Goal: Task Accomplishment & Management: Complete application form

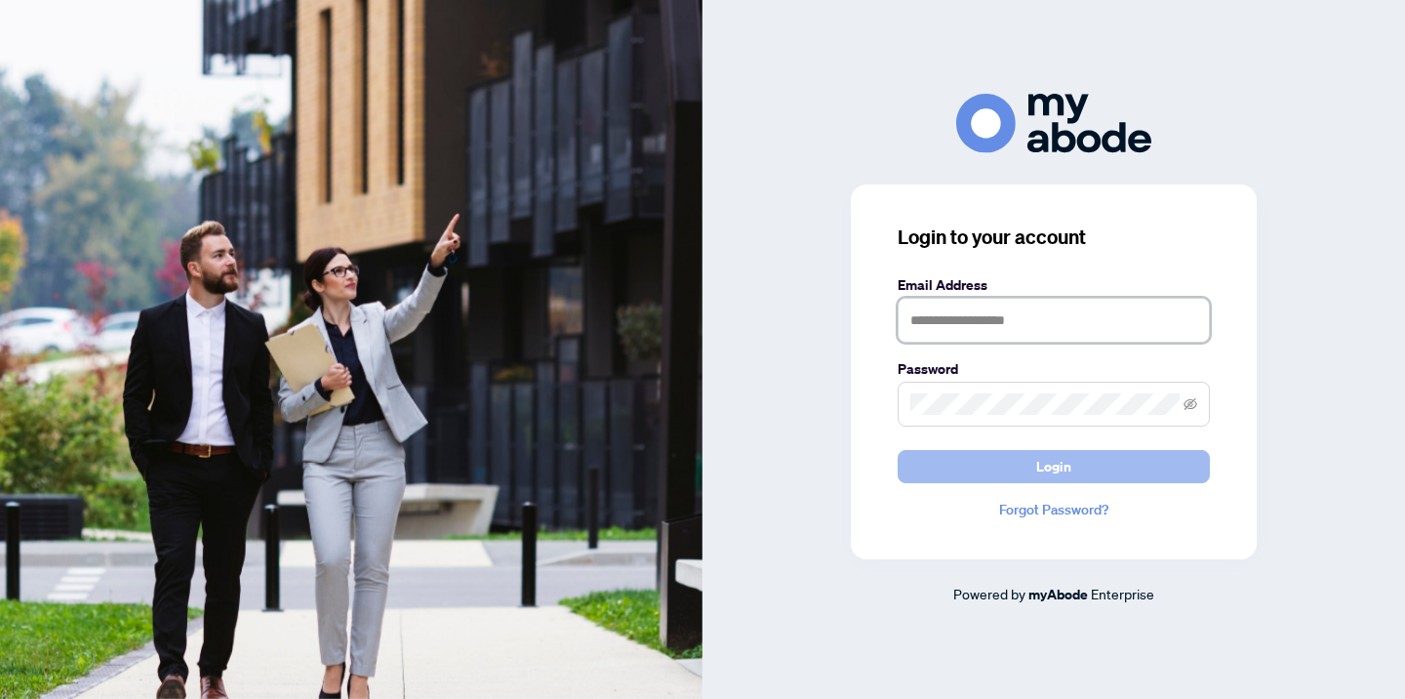
type input "**********"
click at [1052, 471] on span "Login" at bounding box center [1053, 466] width 35 height 31
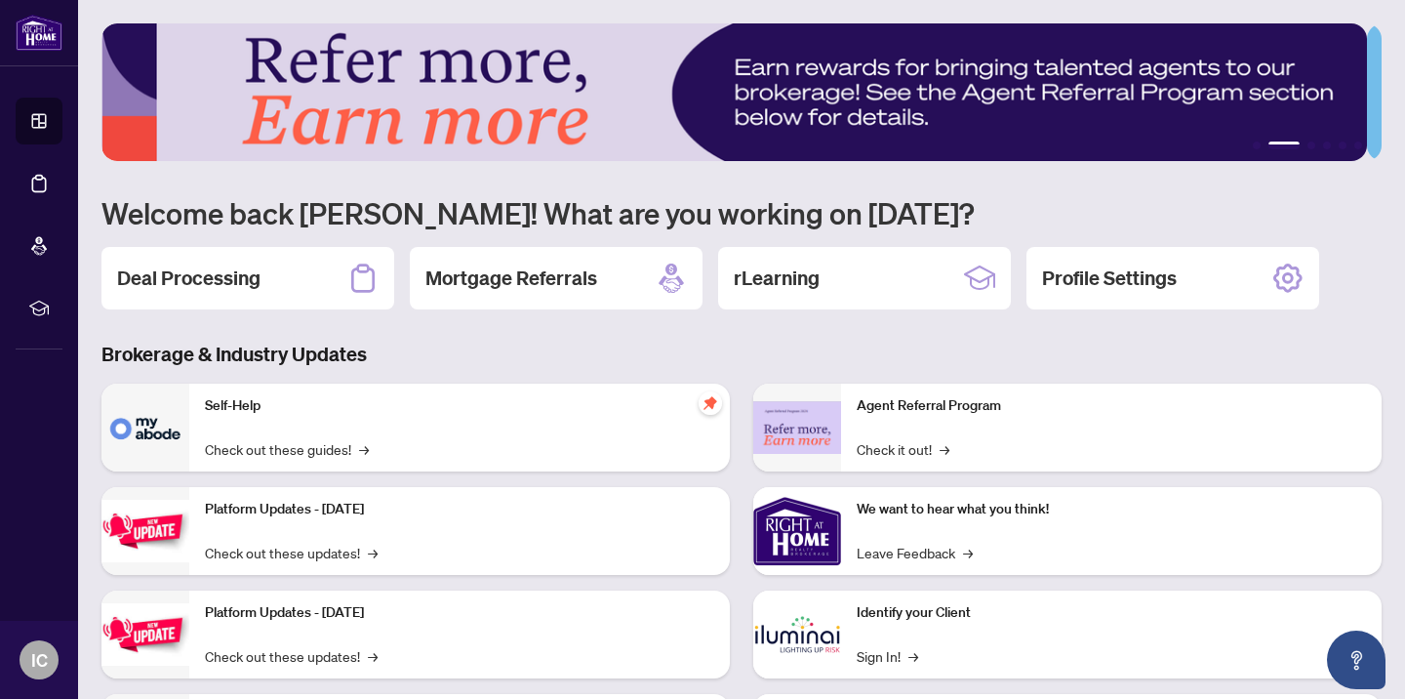
click at [147, 284] on h2 "Deal Processing" at bounding box center [188, 277] width 143 height 27
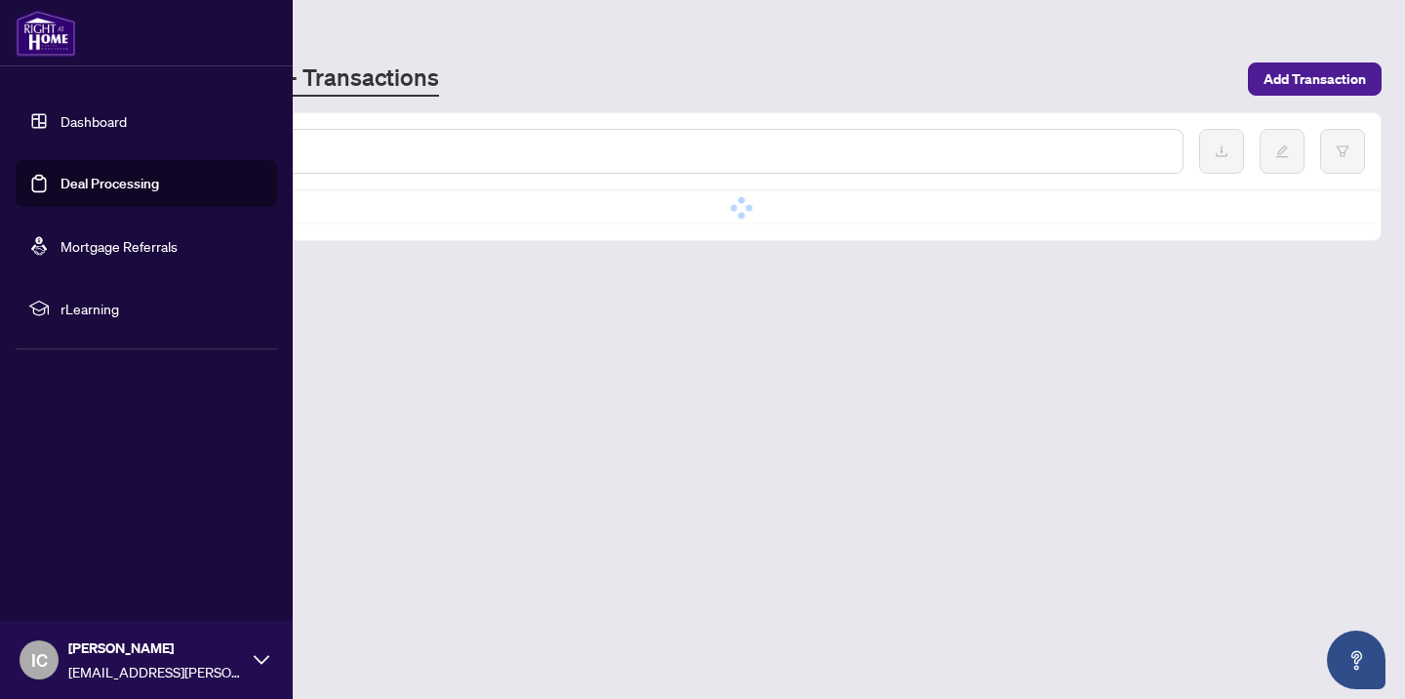
click at [80, 184] on link "Deal Processing" at bounding box center [109, 184] width 99 height 18
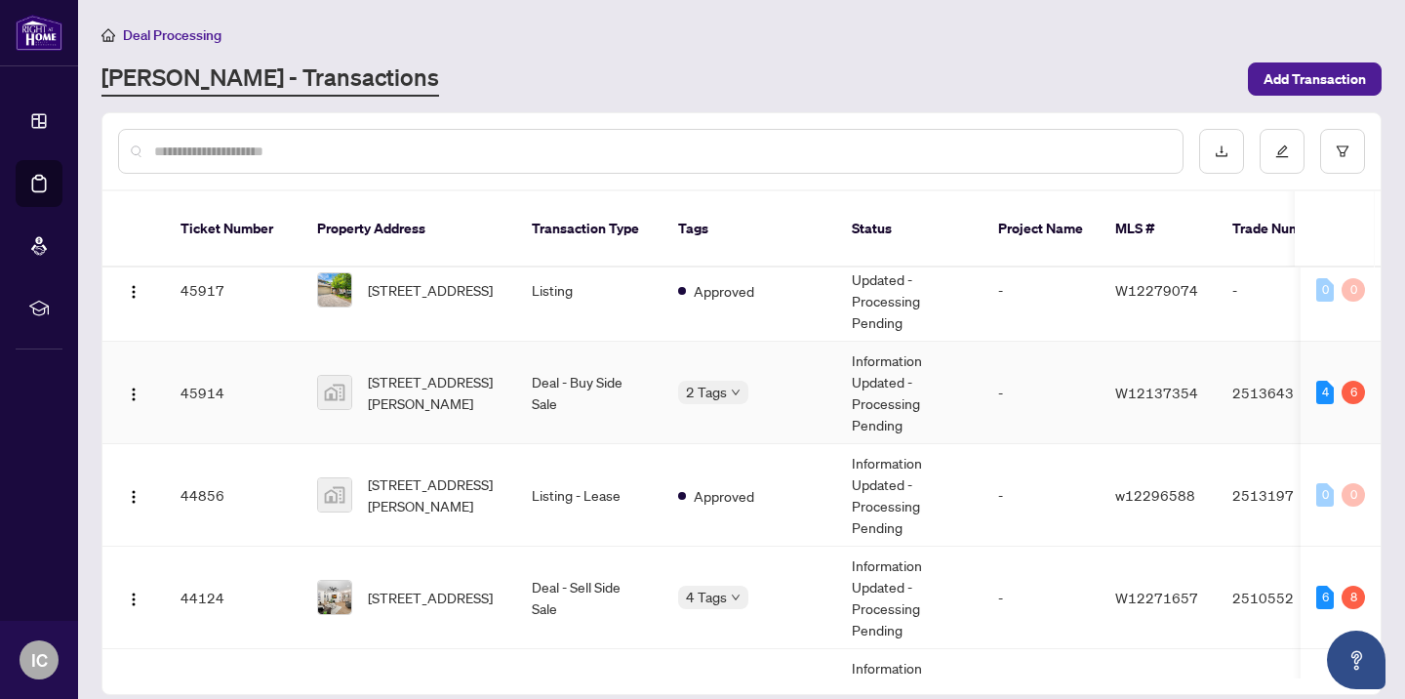
scroll to position [619, 0]
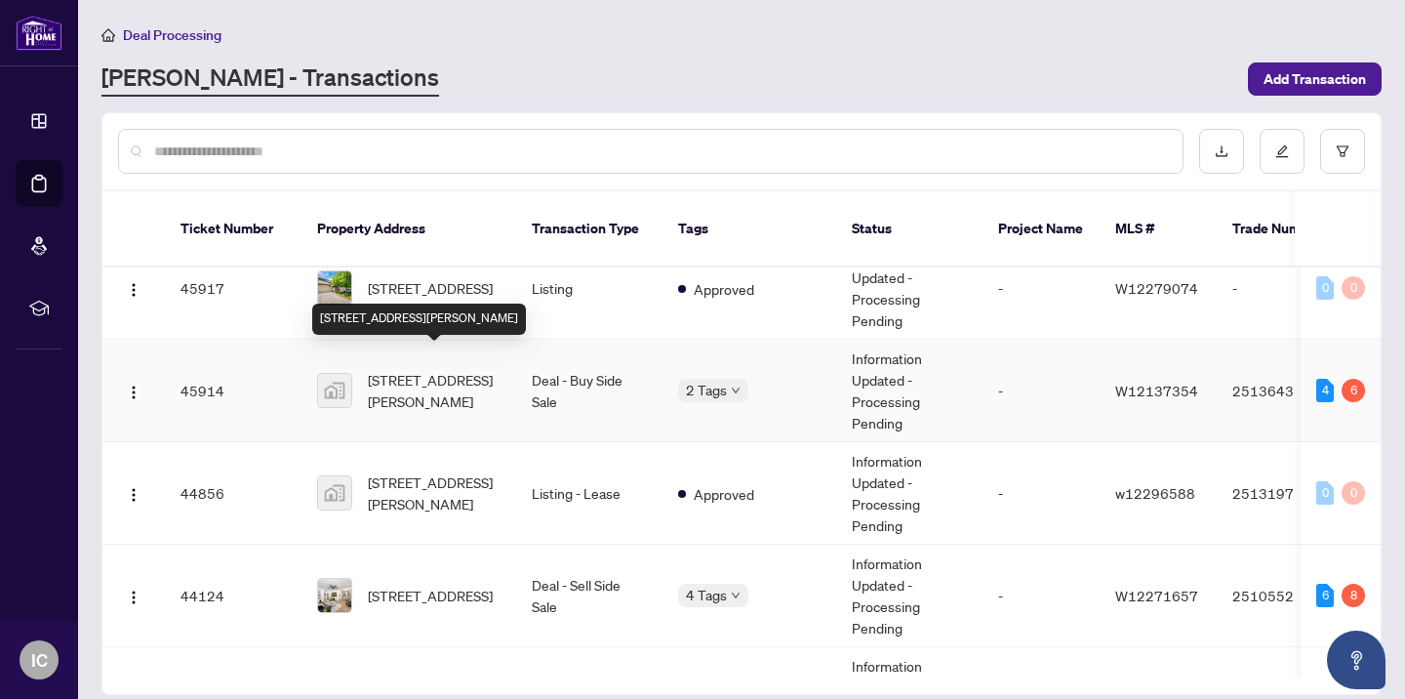
click at [397, 371] on span "[STREET_ADDRESS][PERSON_NAME]" at bounding box center [434, 390] width 133 height 43
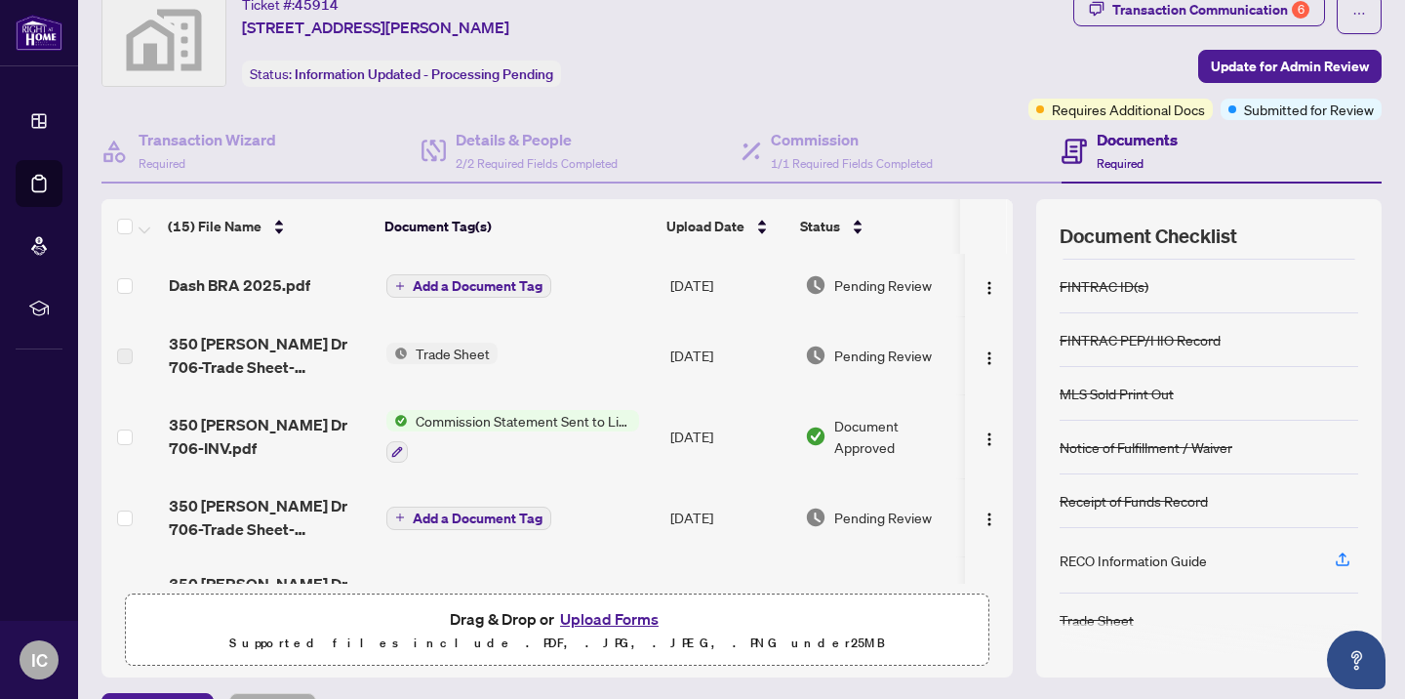
scroll to position [70, 0]
click at [1088, 560] on div "RECO Information Guide" at bounding box center [1133, 557] width 147 height 21
click at [1334, 552] on icon "button" at bounding box center [1343, 557] width 18 height 18
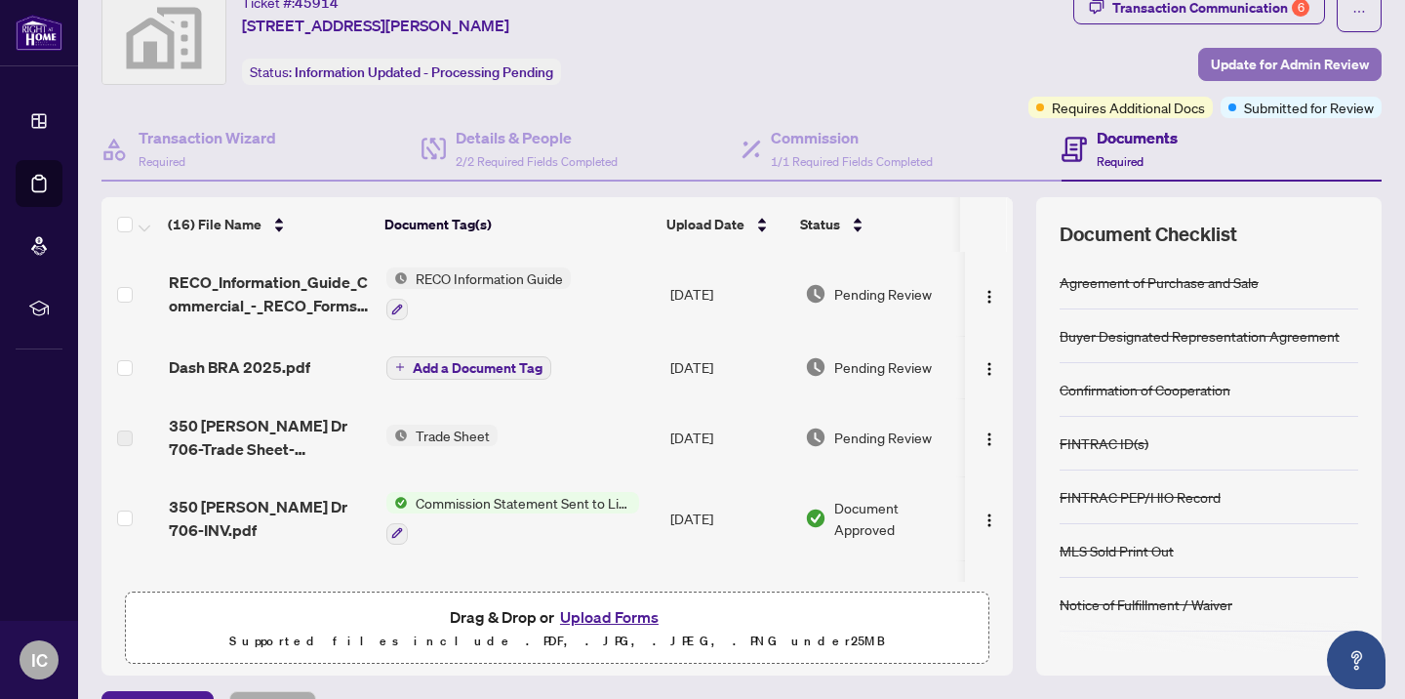
click at [1214, 70] on span "Update for Admin Review" at bounding box center [1290, 64] width 158 height 31
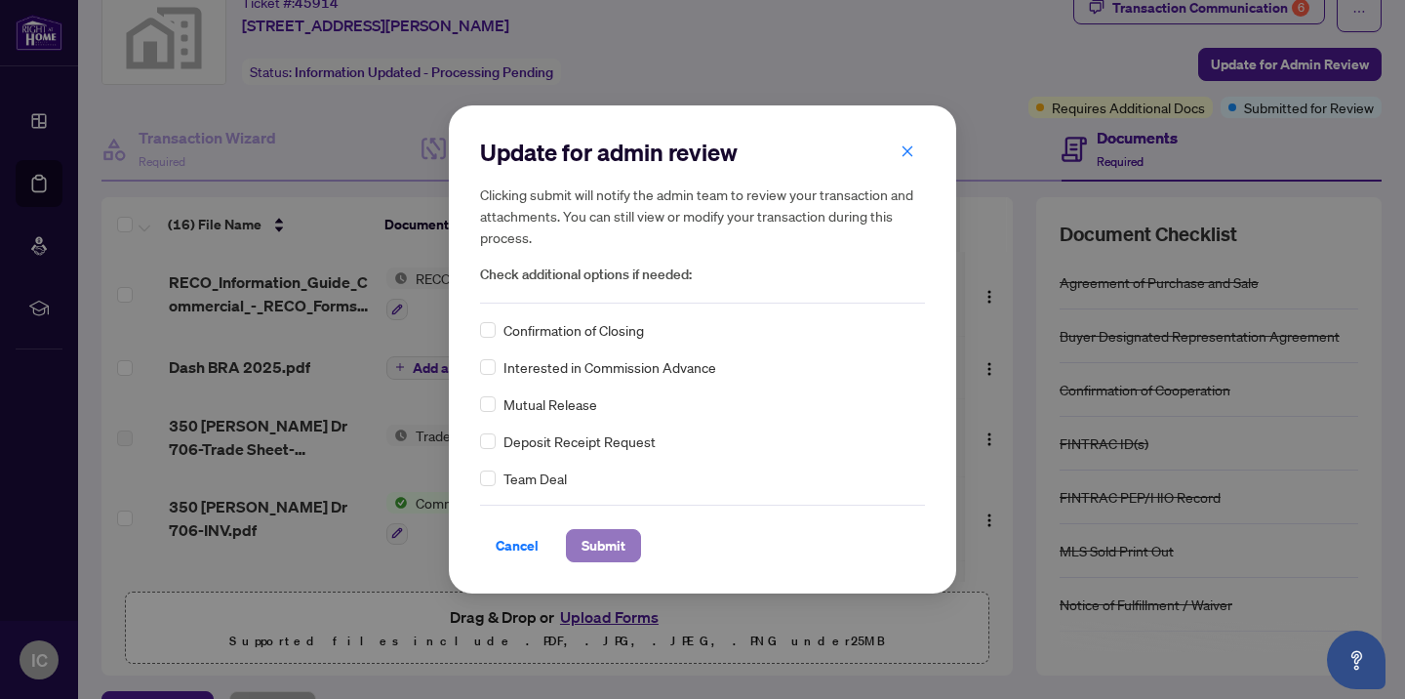
click at [612, 544] on span "Submit" at bounding box center [604, 545] width 44 height 31
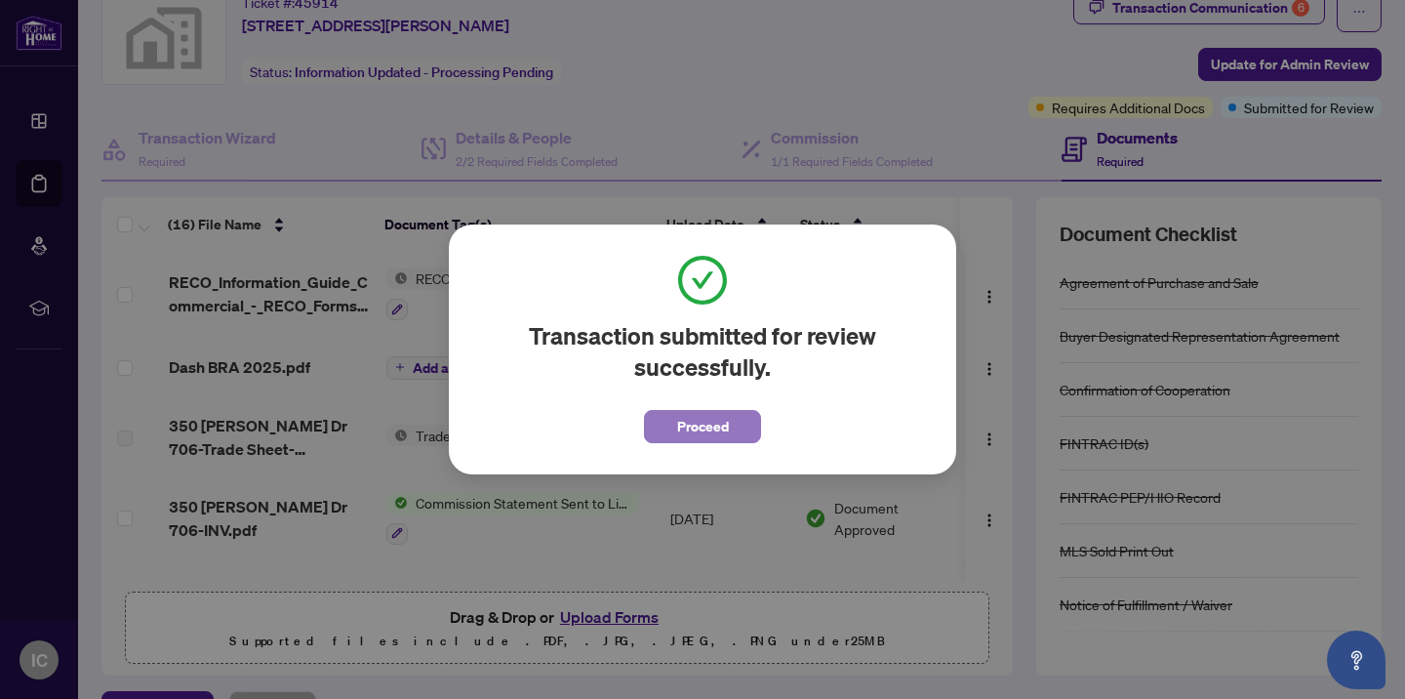
click at [684, 429] on span "Proceed" at bounding box center [703, 426] width 52 height 31
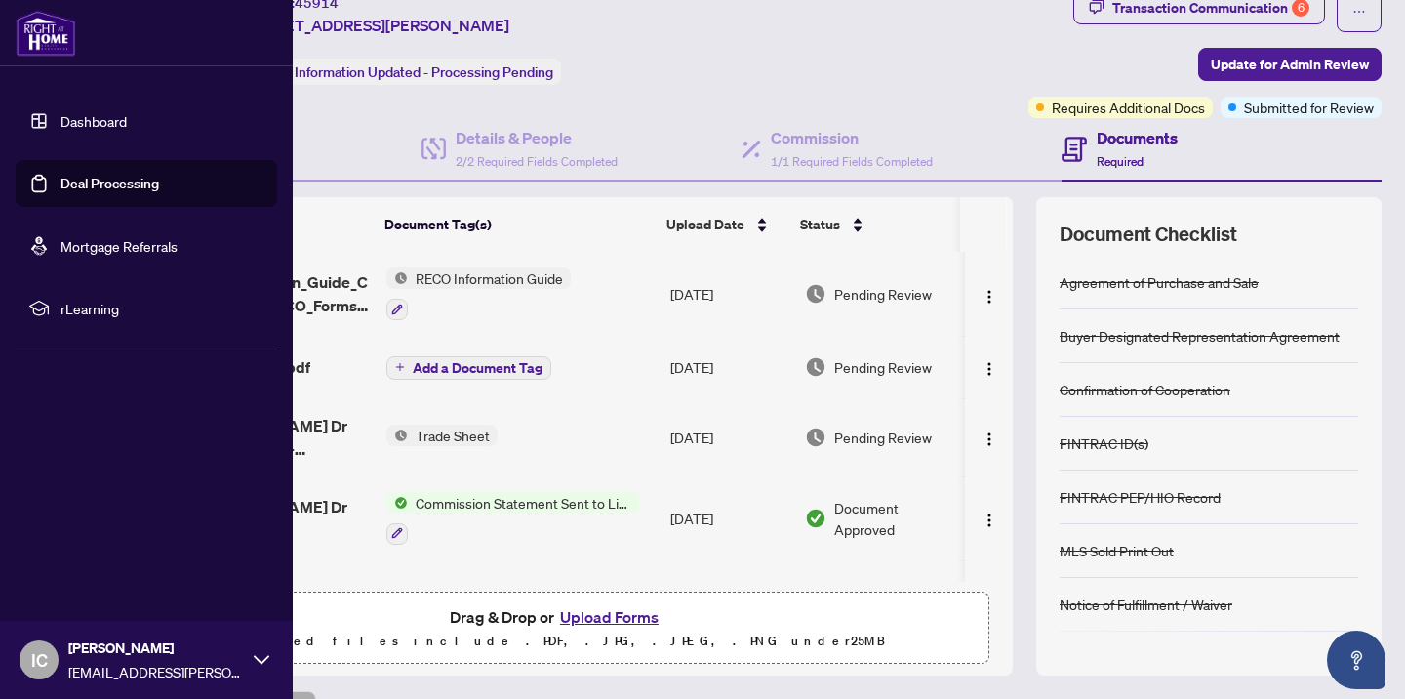
click at [89, 185] on link "Deal Processing" at bounding box center [109, 184] width 99 height 18
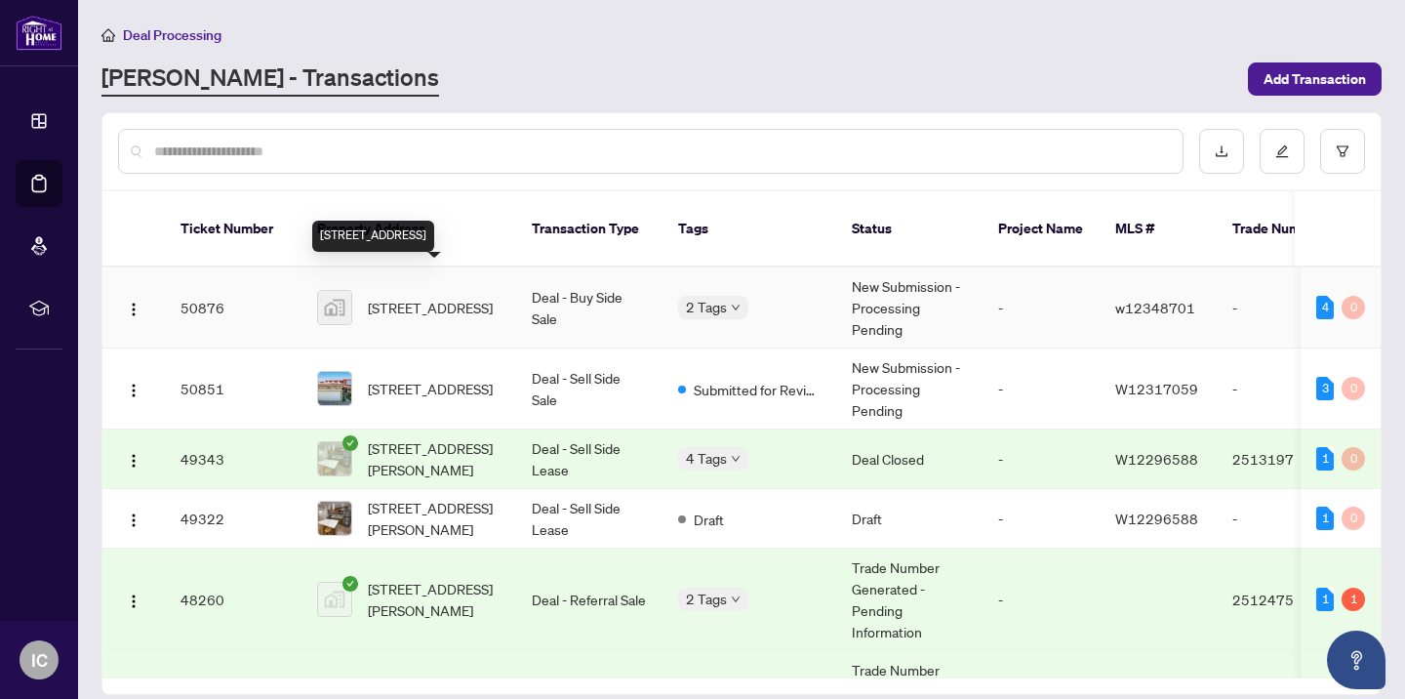
click at [429, 297] on span "[STREET_ADDRESS]" at bounding box center [430, 307] width 125 height 21
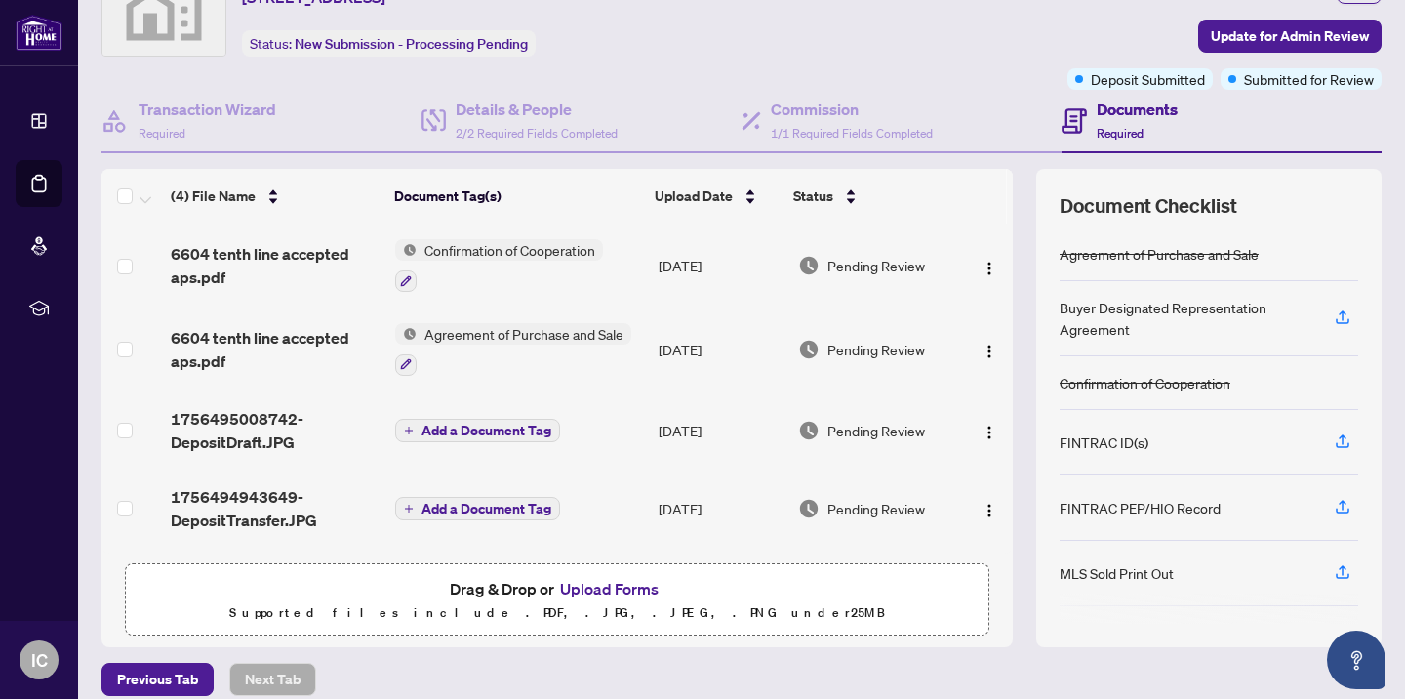
scroll to position [117, 0]
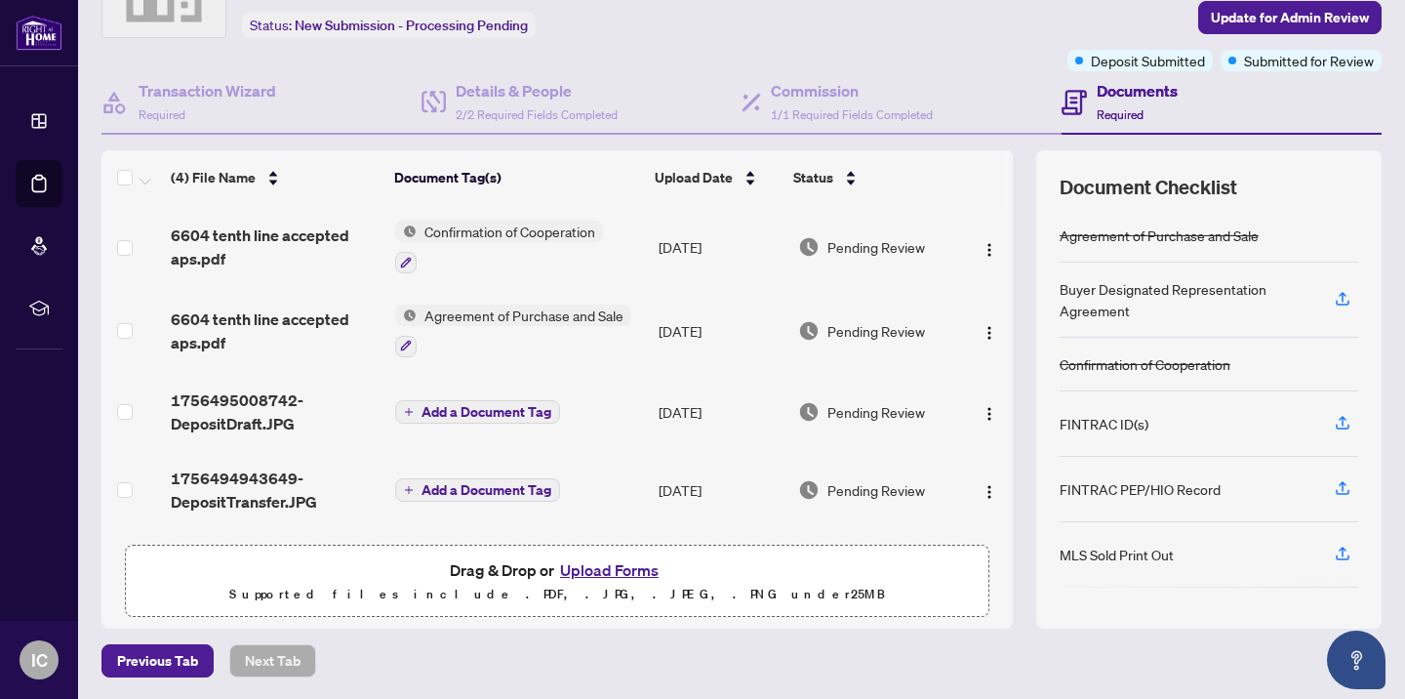
click at [628, 573] on button "Upload Forms" at bounding box center [609, 569] width 110 height 25
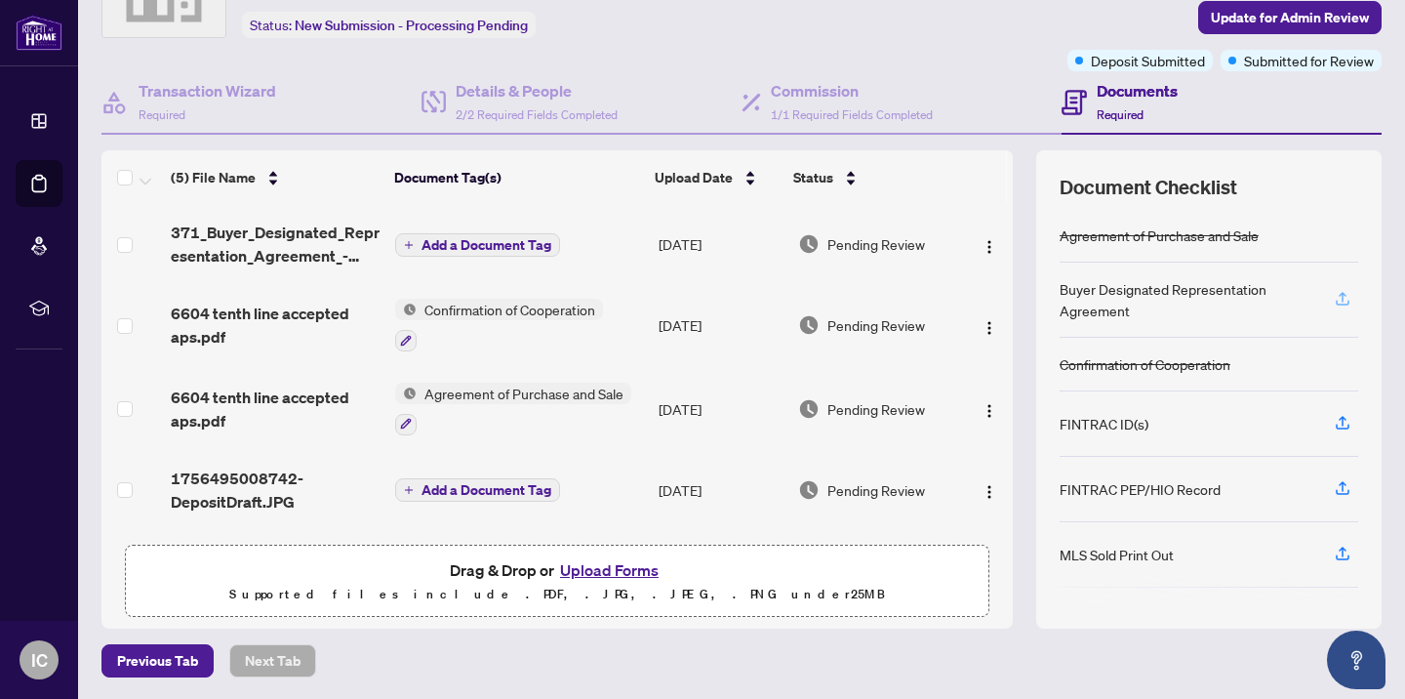
click at [1334, 299] on icon "button" at bounding box center [1343, 299] width 18 height 18
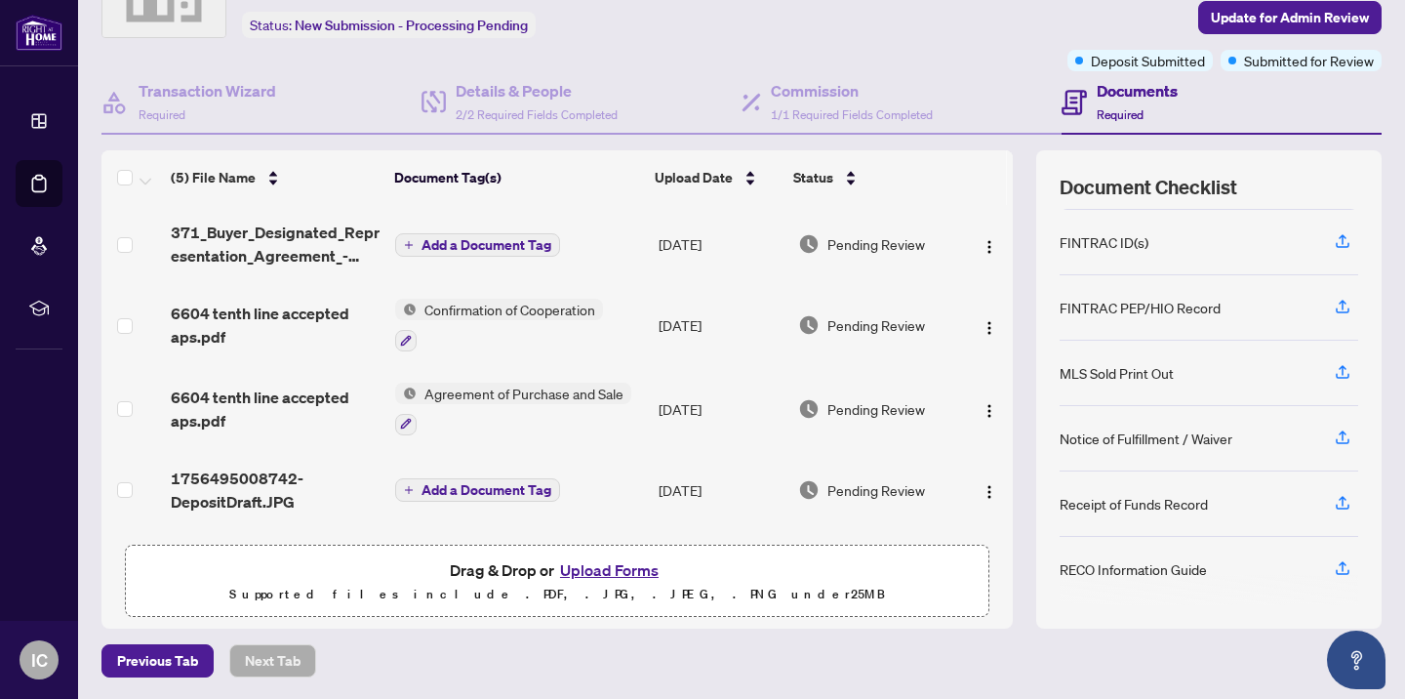
scroll to position [185, 0]
click at [1334, 562] on icon "button" at bounding box center [1343, 564] width 18 height 18
click at [1334, 565] on icon "button" at bounding box center [1343, 564] width 18 height 18
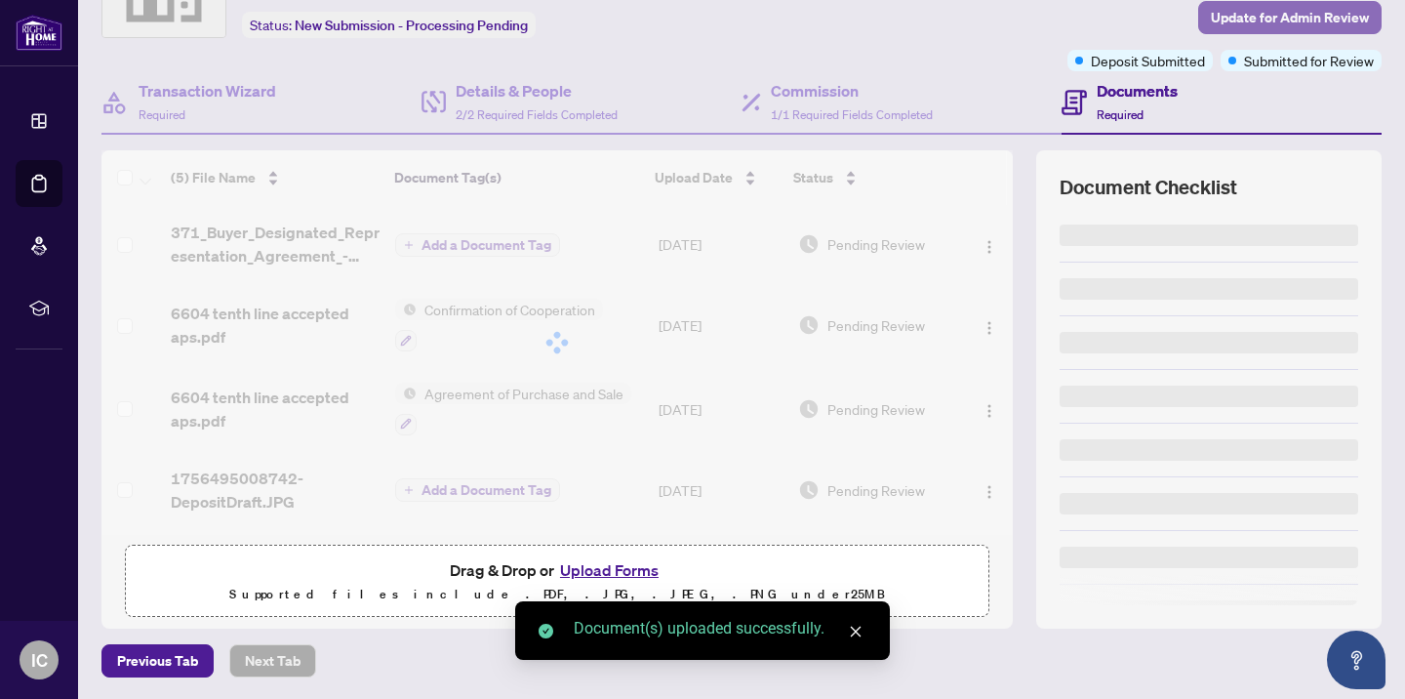
click at [1221, 20] on span "Update for Admin Review" at bounding box center [1290, 17] width 158 height 31
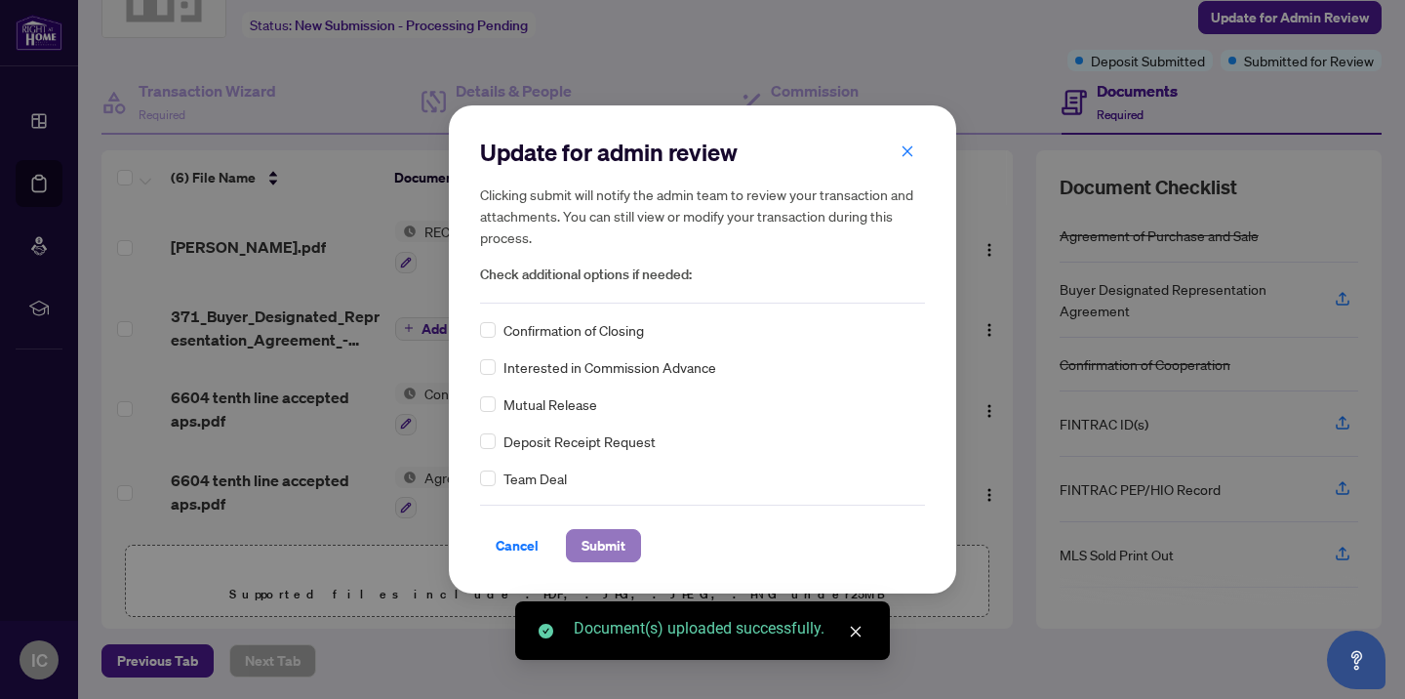
click at [601, 544] on span "Submit" at bounding box center [604, 545] width 44 height 31
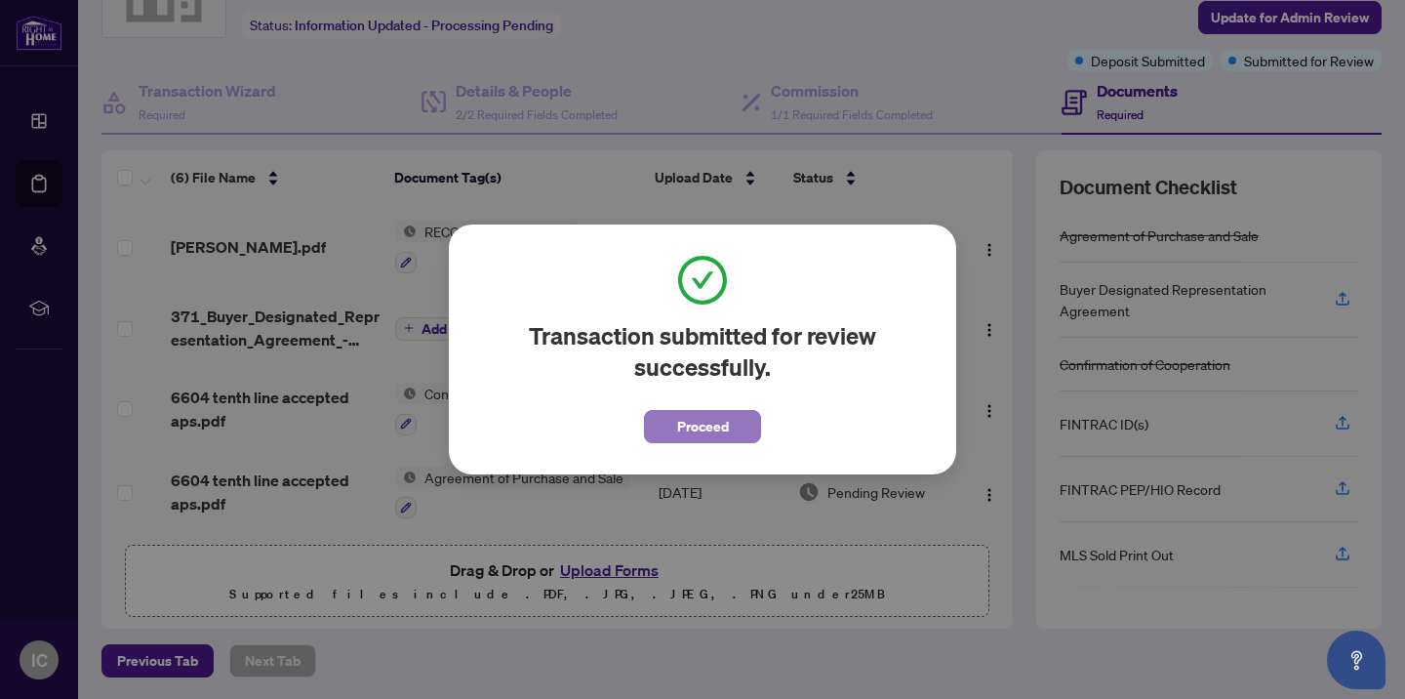
click at [670, 433] on button "Proceed" at bounding box center [702, 426] width 117 height 33
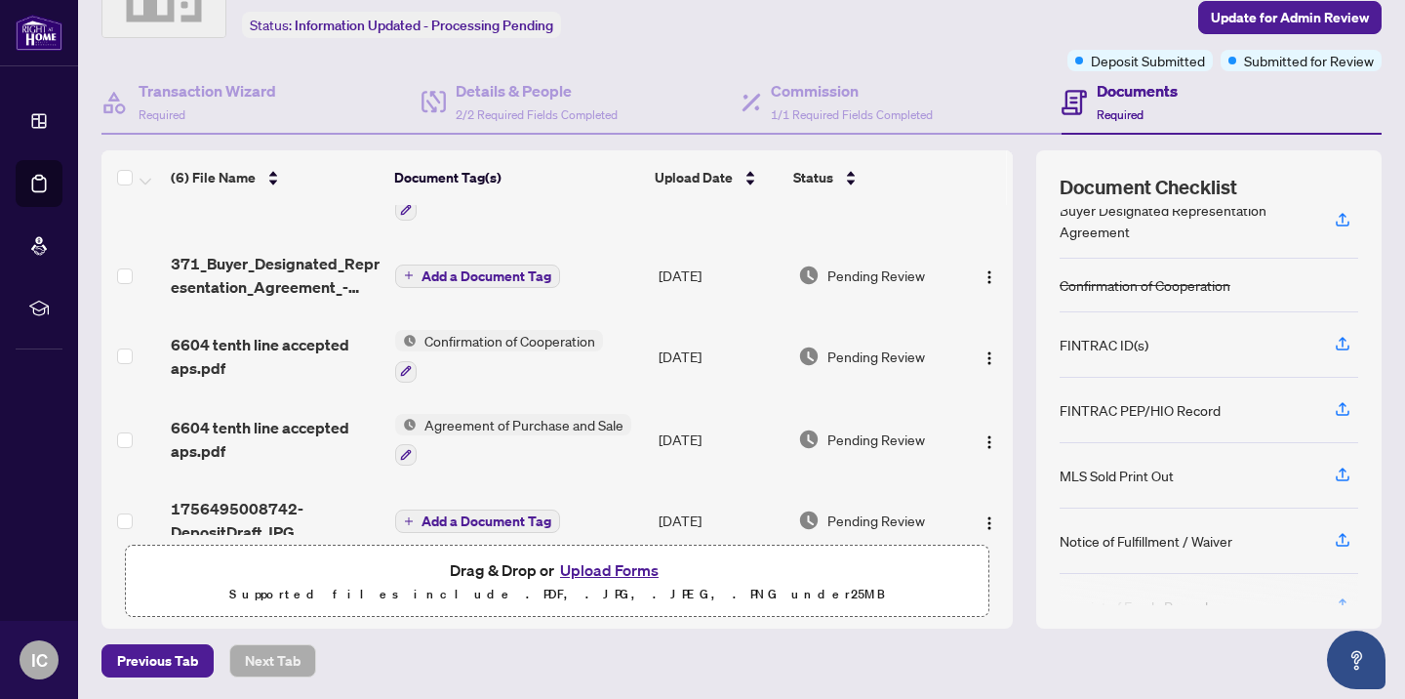
scroll to position [0, 0]
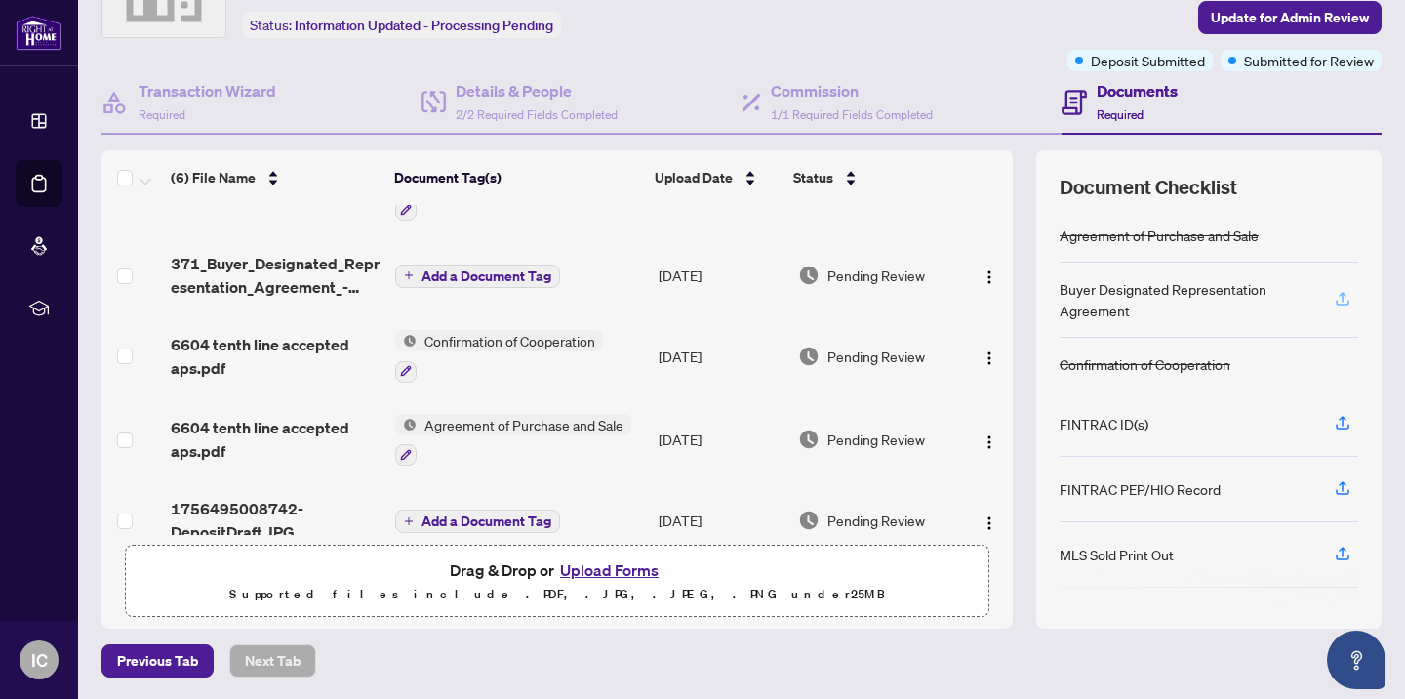
click at [1334, 301] on icon "button" at bounding box center [1343, 299] width 18 height 18
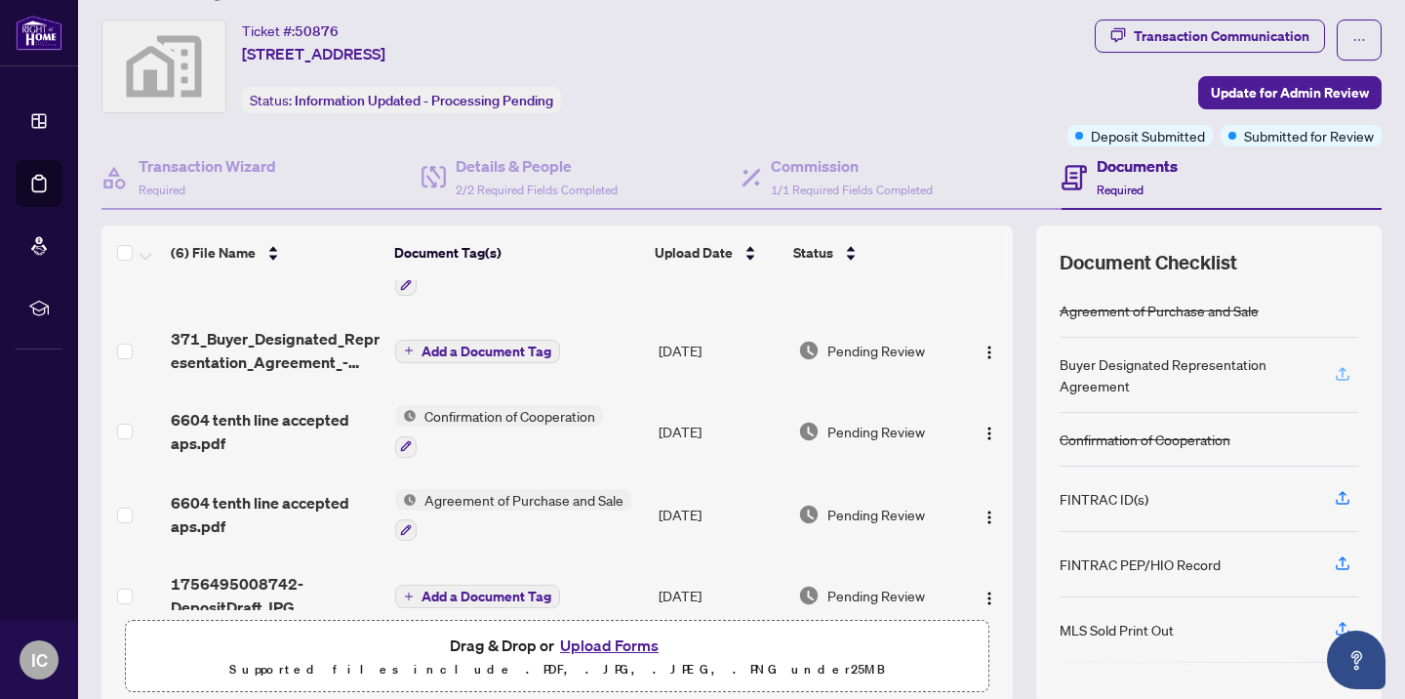
click at [1334, 371] on icon "button" at bounding box center [1343, 374] width 18 height 18
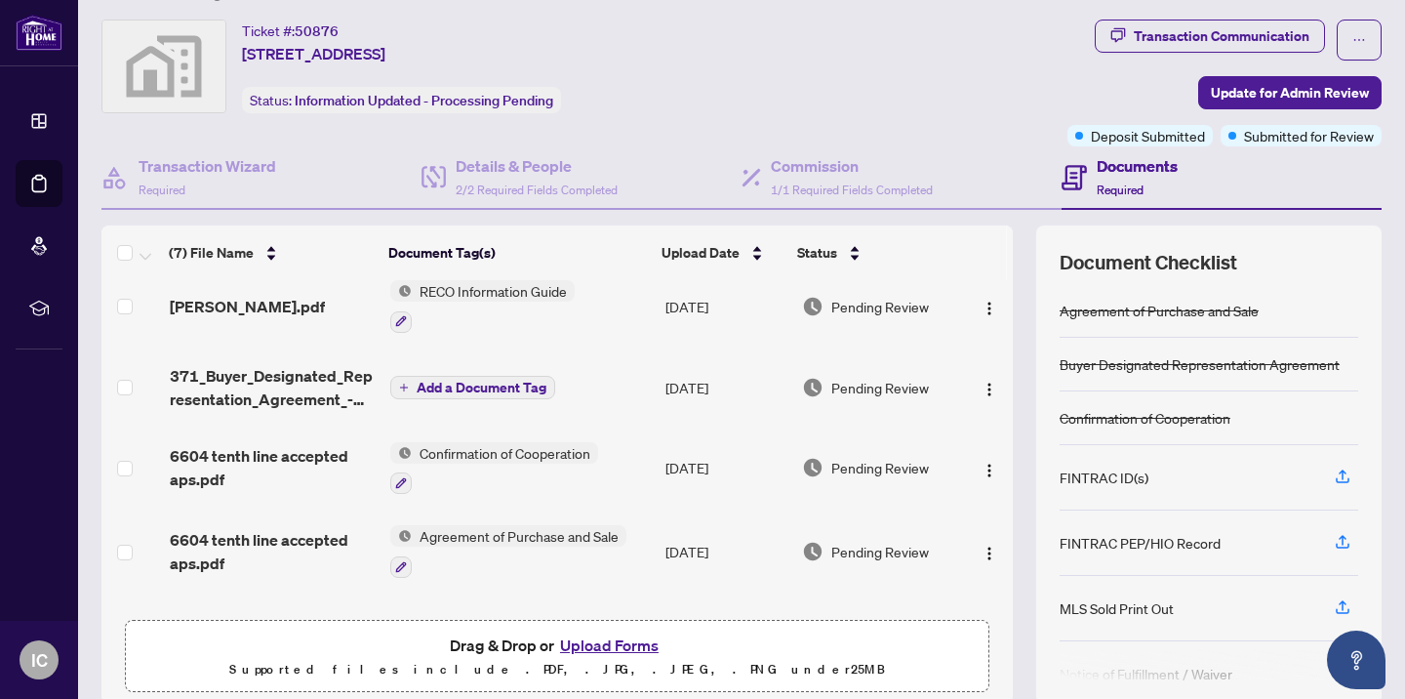
scroll to position [0, 0]
